Goal: Information Seeking & Learning: Learn about a topic

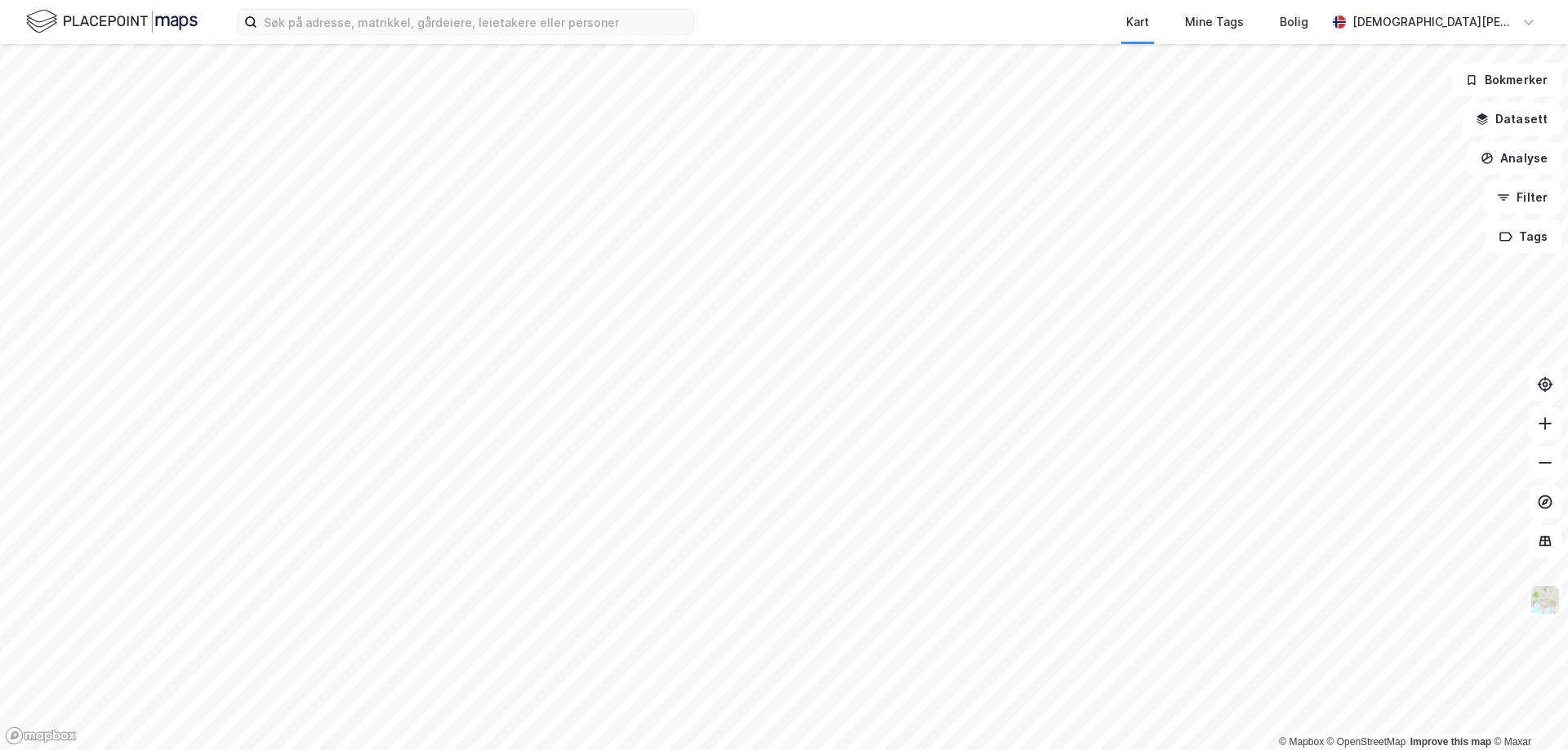
click at [532, 36] on div "Kart Mine Tags Bolig [DEMOGRAPHIC_DATA][PERSON_NAME]" at bounding box center [784, 22] width 1568 height 44
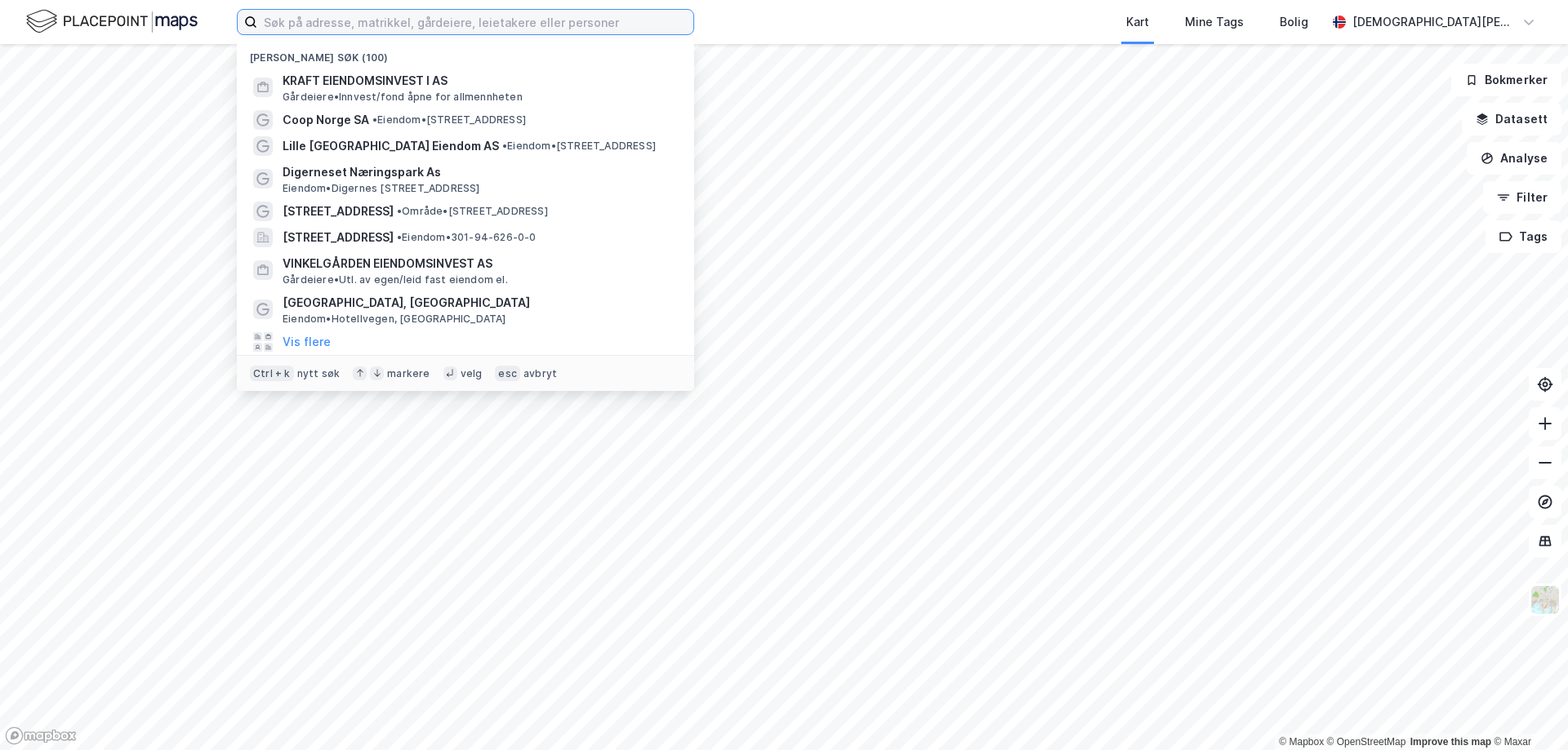
click at [536, 29] on input at bounding box center [475, 22] width 436 height 24
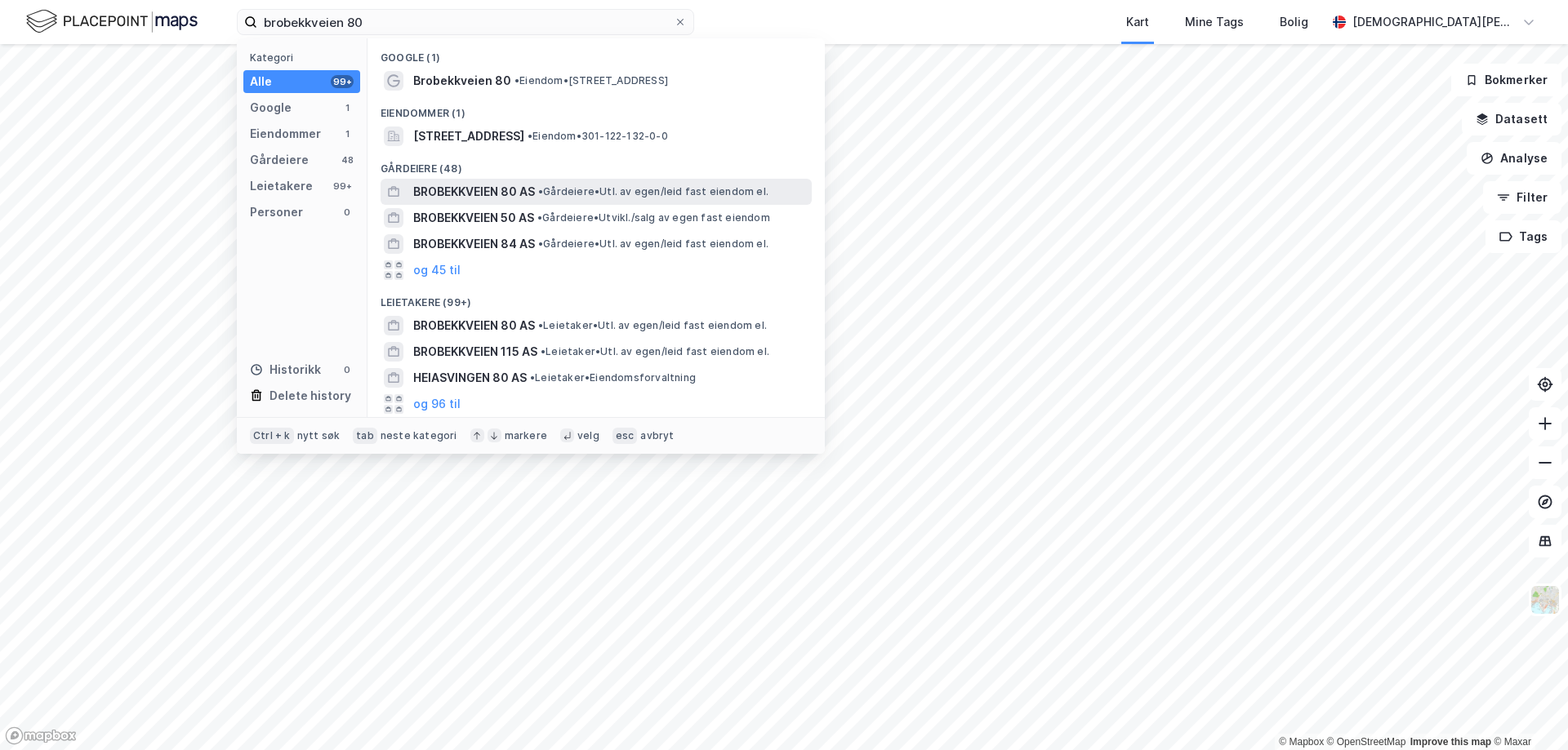
click at [487, 186] on span "BROBEKKVEIEN 80 AS" at bounding box center [474, 191] width 122 height 19
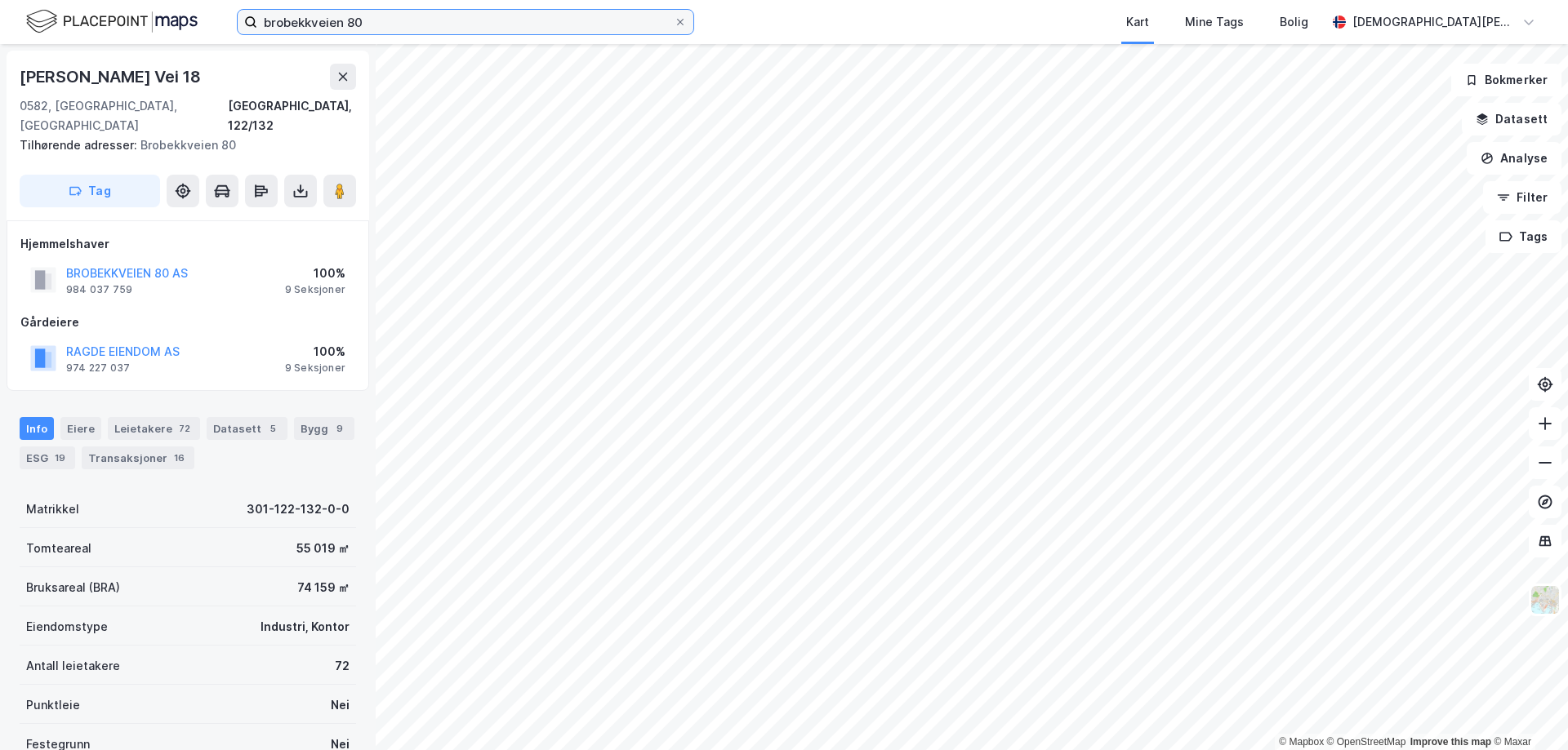
click at [355, 14] on input "brobekkveien 80" at bounding box center [466, 22] width 417 height 24
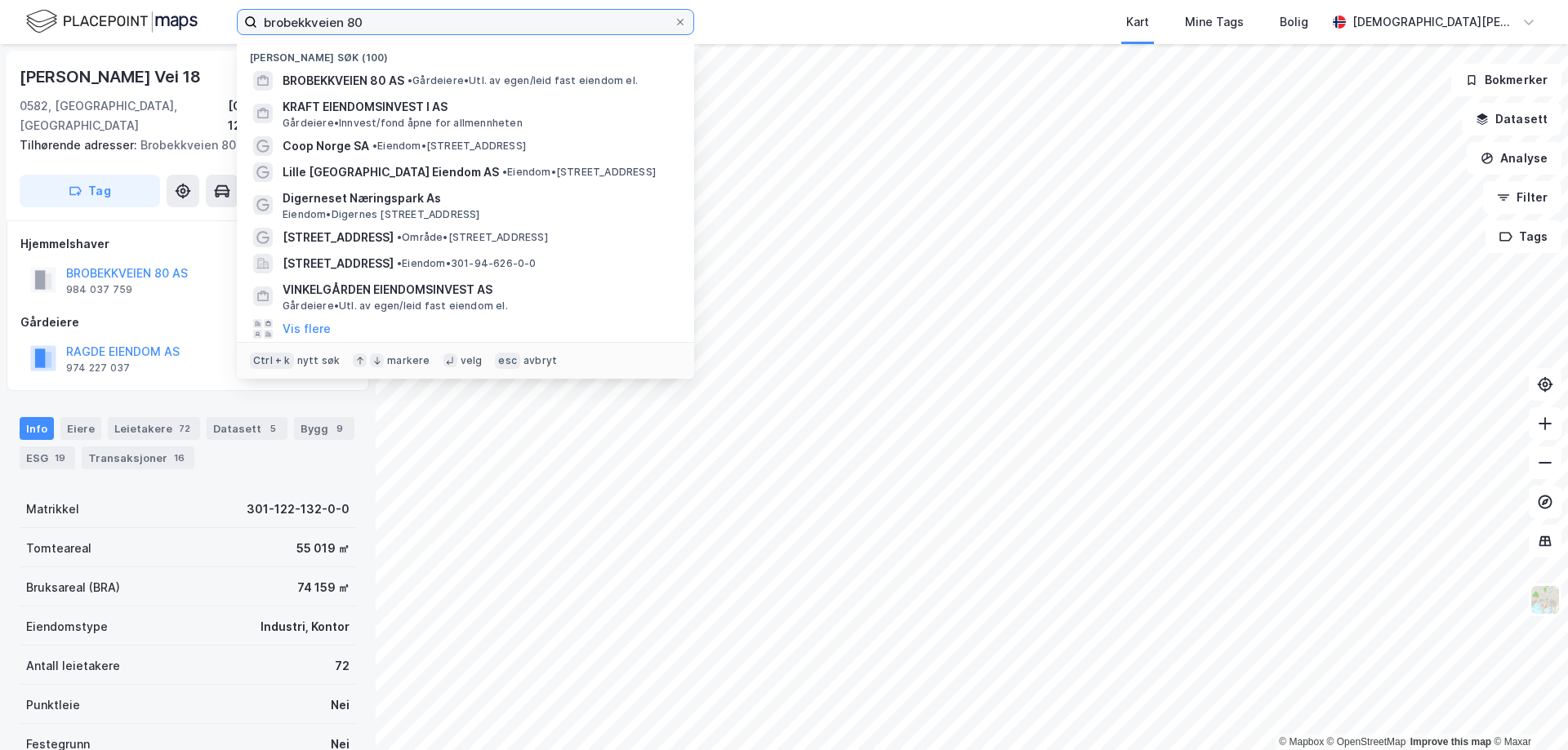
click at [355, 14] on input "brobekkveien 80" at bounding box center [466, 22] width 417 height 24
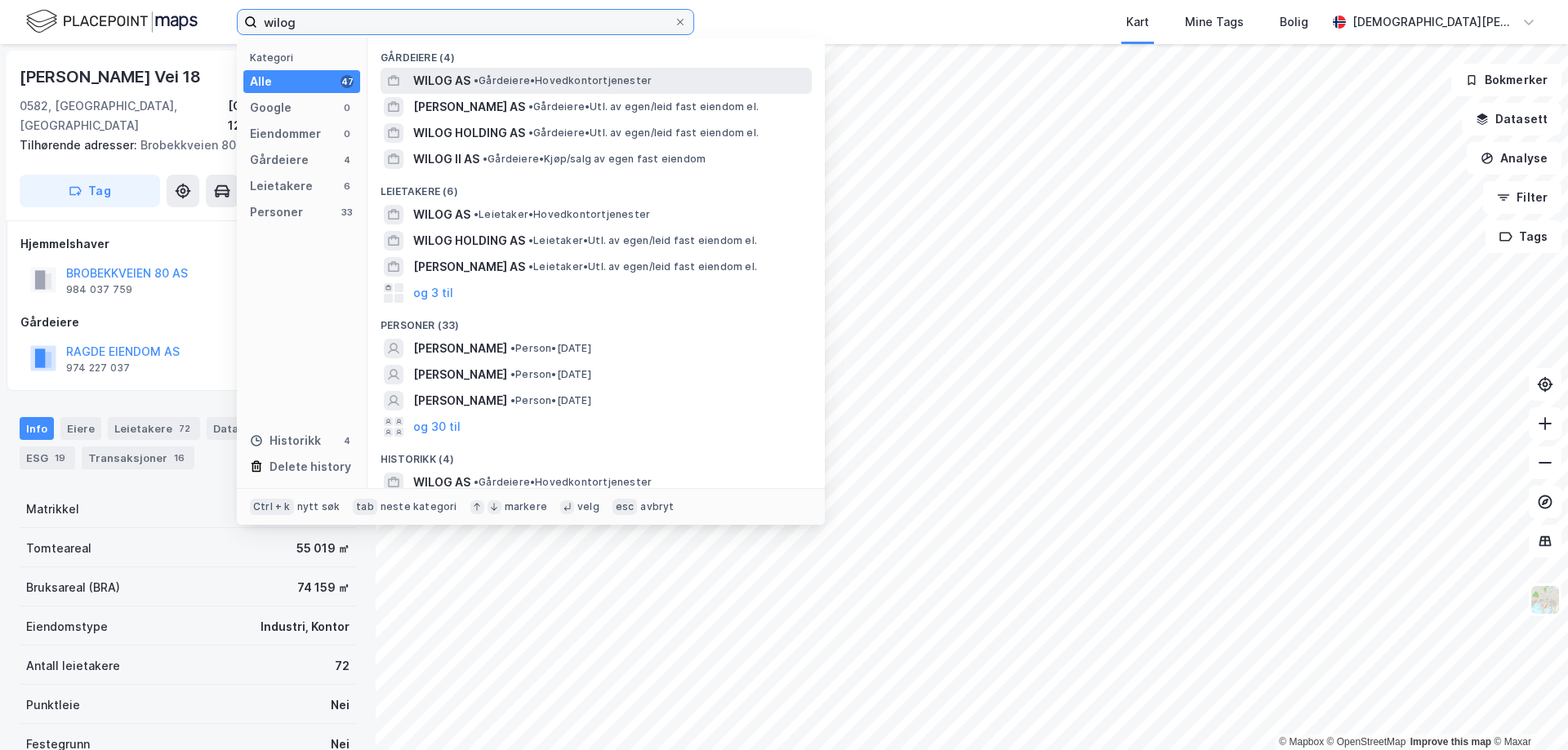
type input "wilog"
click at [475, 80] on span "•" at bounding box center [476, 80] width 5 height 13
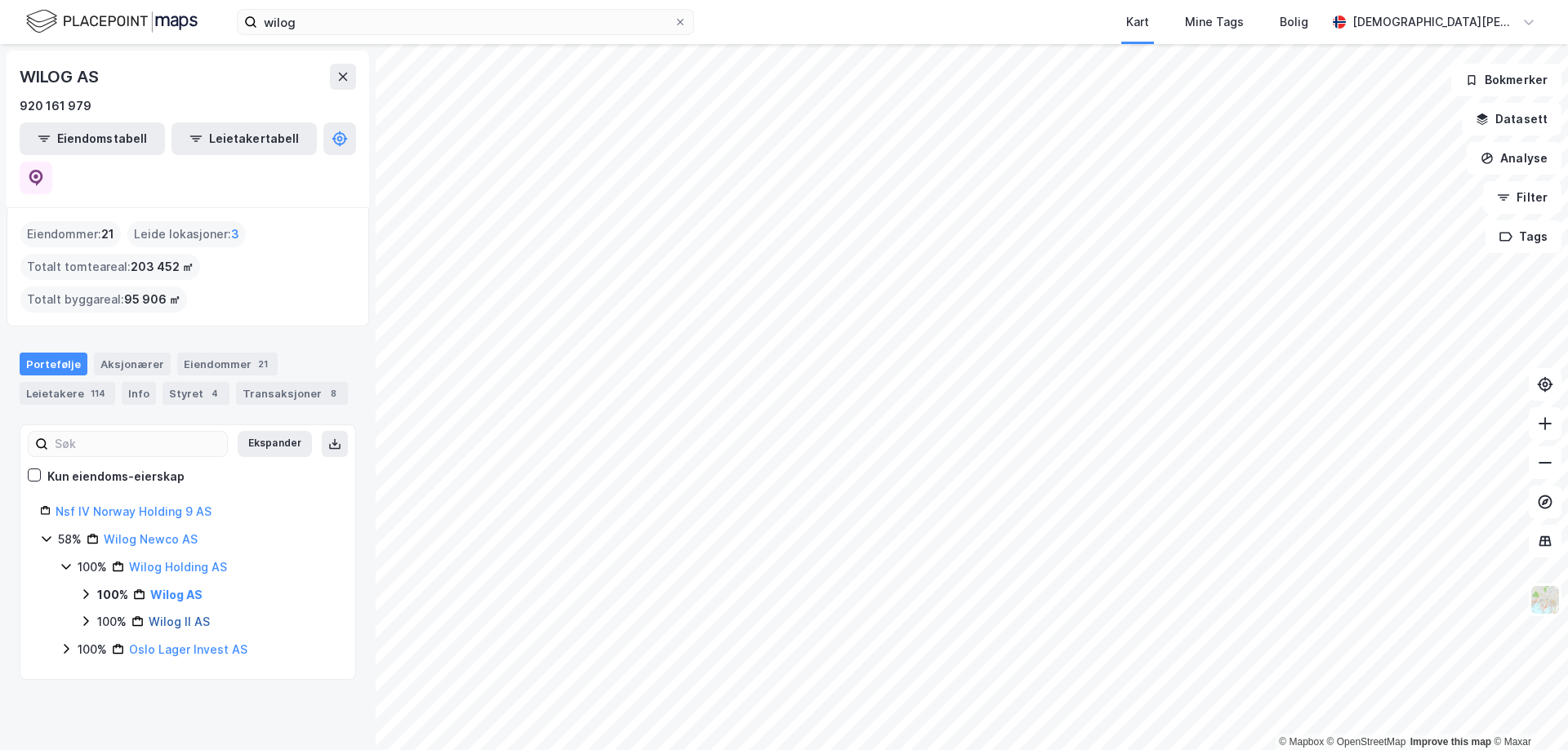
click at [155, 615] on link "Wilog II AS" at bounding box center [179, 622] width 61 height 14
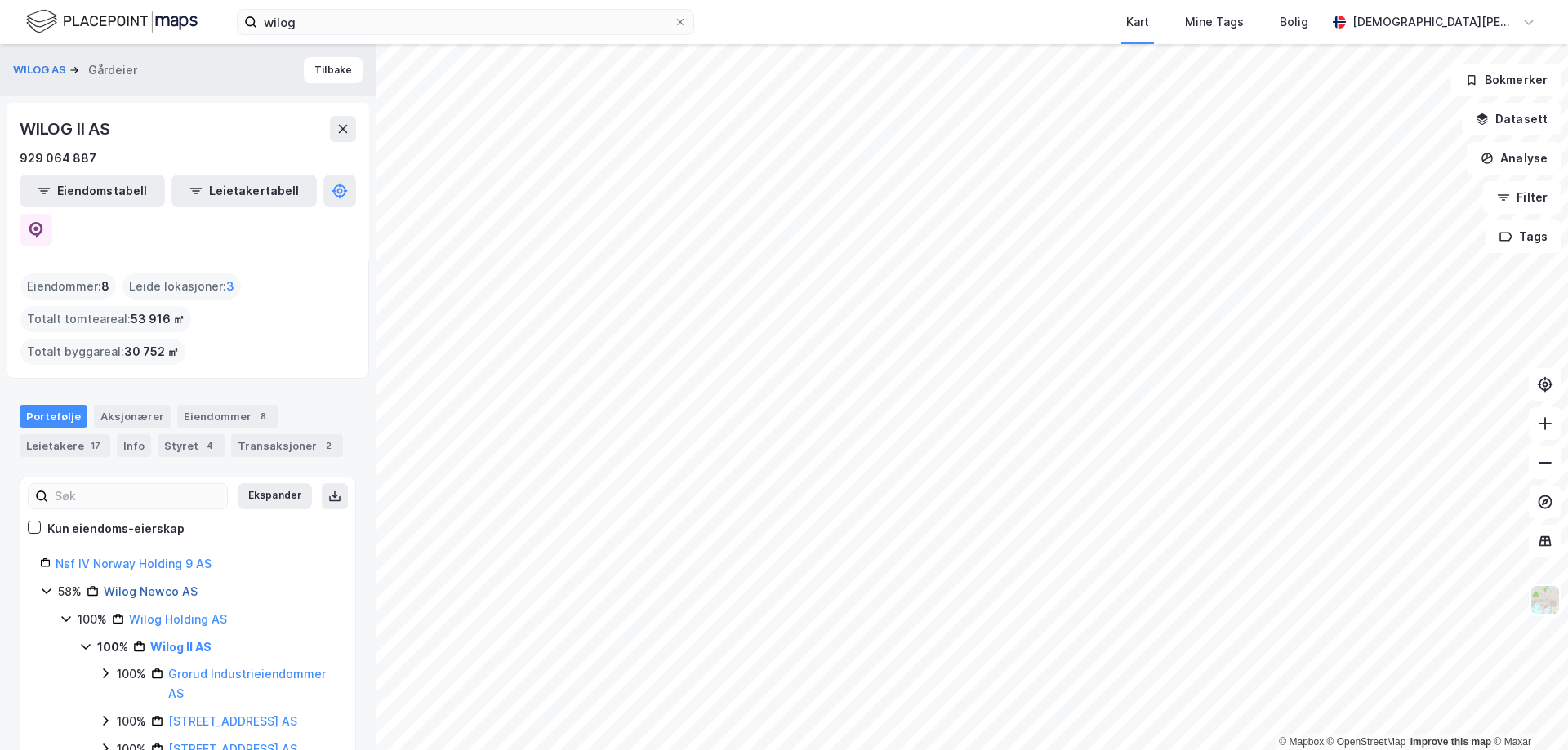
click at [139, 585] on link "Wilog Newco AS" at bounding box center [150, 591] width 94 height 14
